Goal: Use online tool/utility: Utilize a website feature to perform a specific function

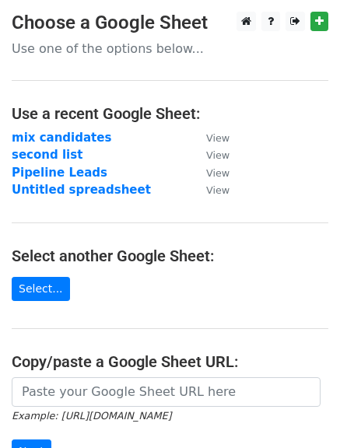
click at [106, 217] on main "Choose a Google Sheet Use one of the options below... Use a recent Google Sheet…" at bounding box center [170, 279] width 340 height 535
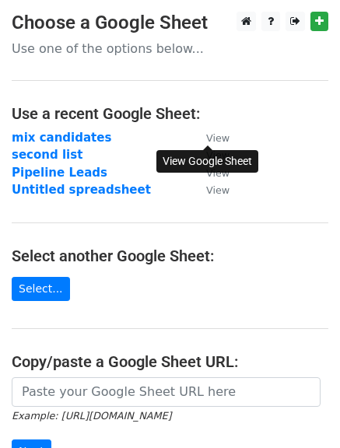
click at [222, 141] on small "View" at bounding box center [217, 138] width 23 height 12
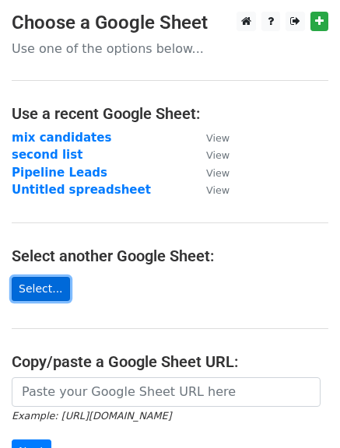
click at [38, 296] on link "Select..." at bounding box center [41, 289] width 58 height 24
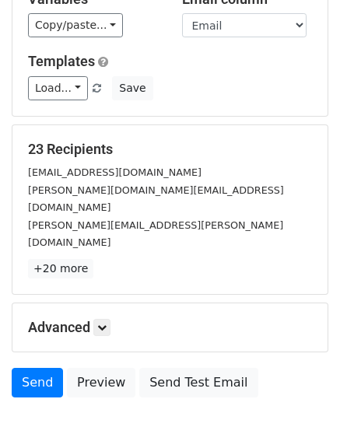
scroll to position [156, 0]
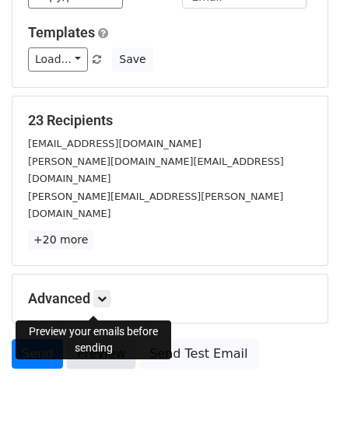
click at [99, 339] on link "Preview" at bounding box center [101, 354] width 68 height 30
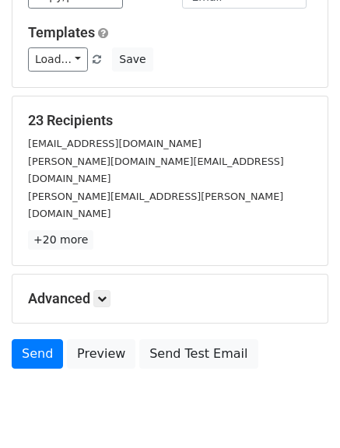
click at [139, 399] on html "New Campaign Daily emails left: 50 Google Sheet: Consultant Clinical psychol...…" at bounding box center [170, 172] width 340 height 657
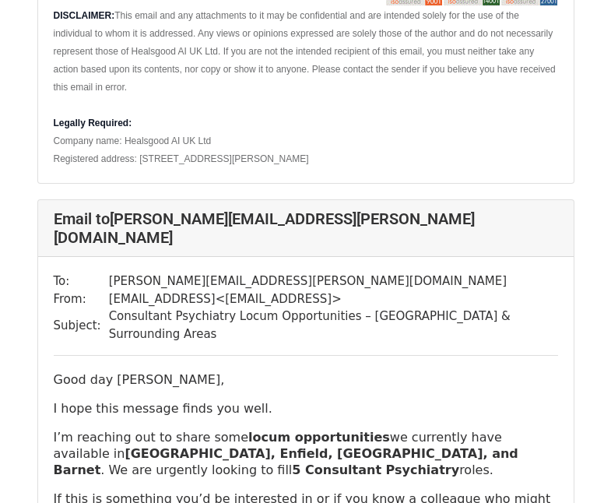
scroll to position [1462, 0]
